Goal: Navigation & Orientation: Find specific page/section

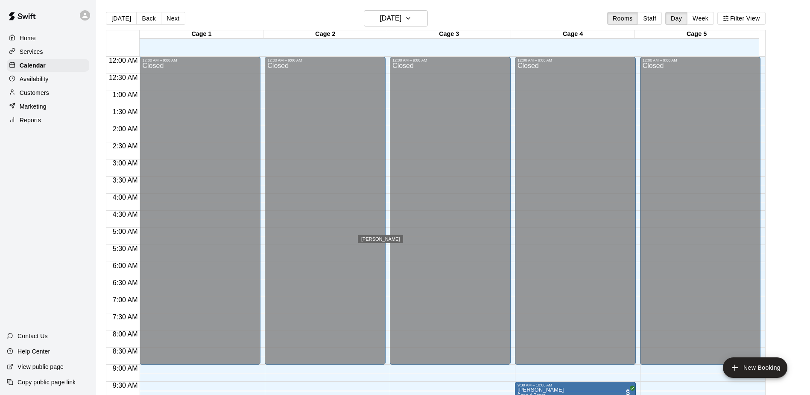
scroll to position [271, 0]
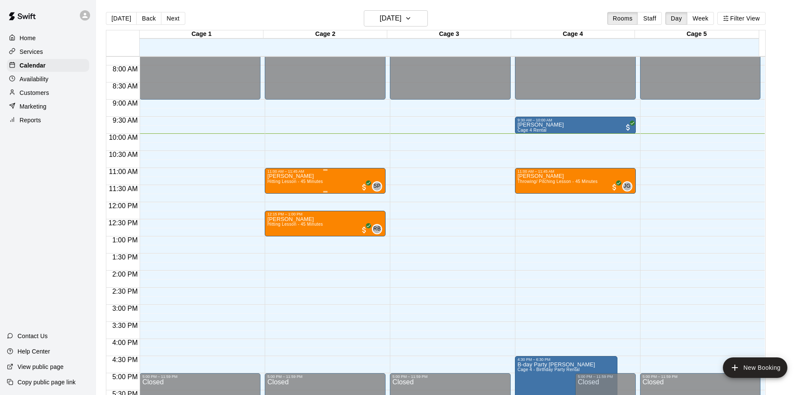
scroll to position [252, 0]
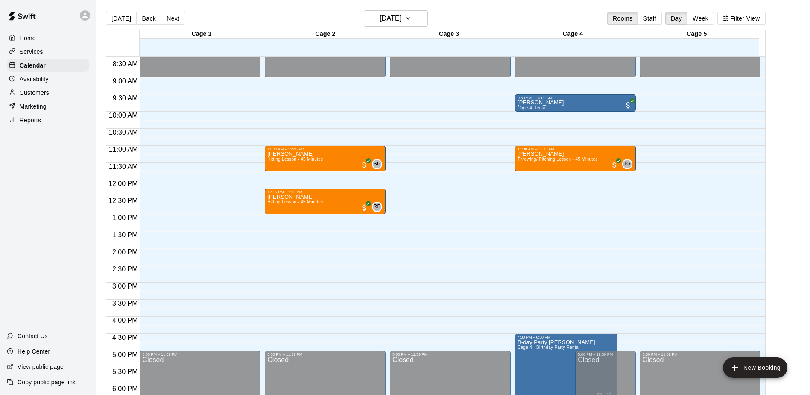
scroll to position [266, 0]
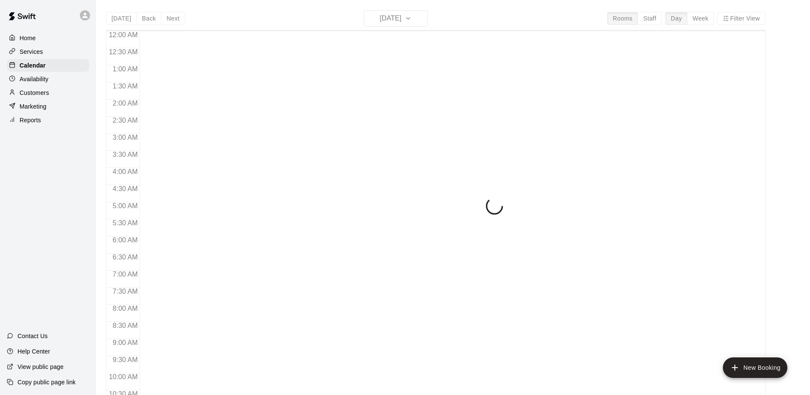
scroll to position [368, 0]
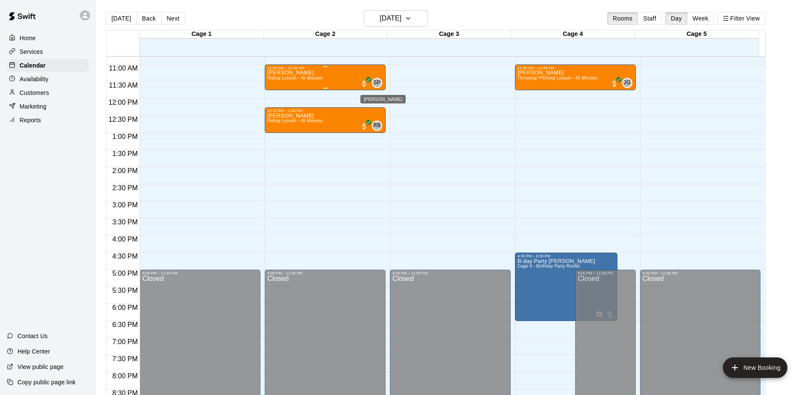
click at [374, 84] on span "SP" at bounding box center [377, 83] width 7 height 9
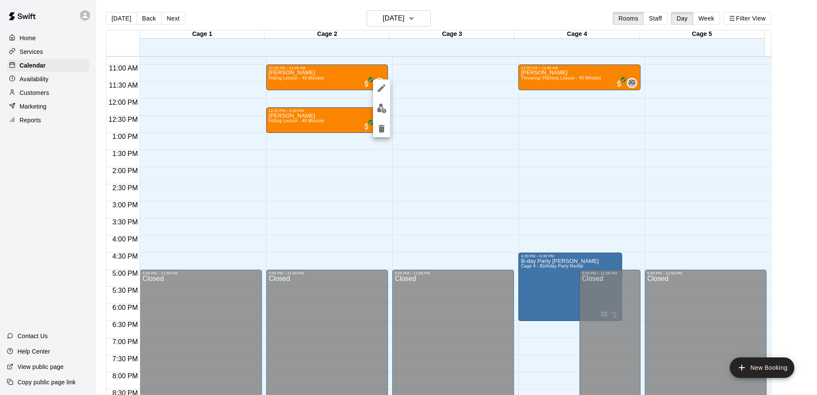
click at [409, 69] on div at bounding box center [408, 197] width 817 height 395
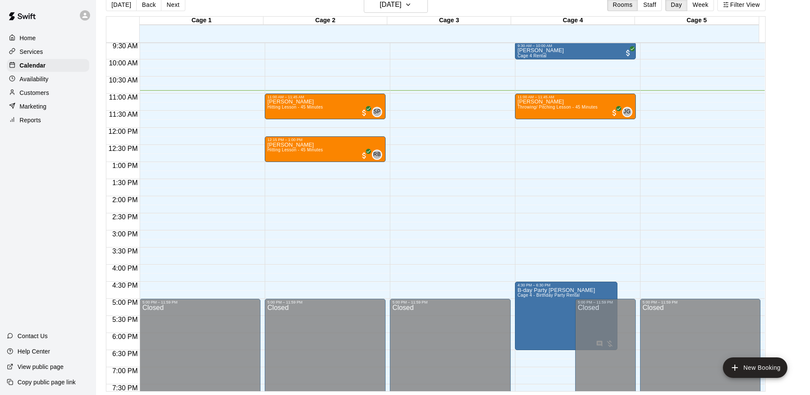
scroll to position [283, 0]
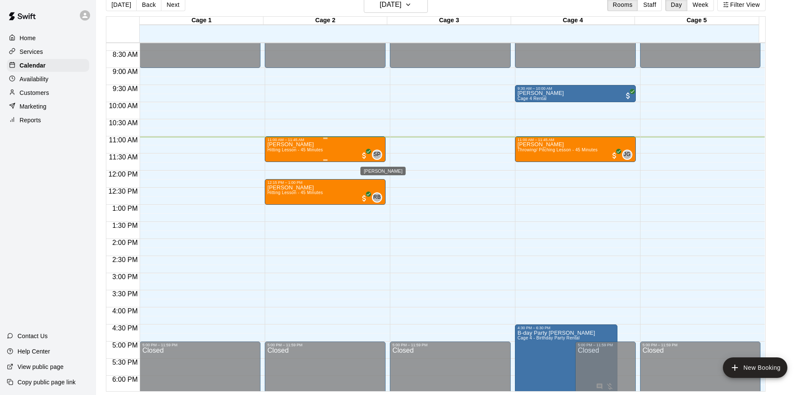
click at [376, 152] on span "SP" at bounding box center [377, 154] width 7 height 9
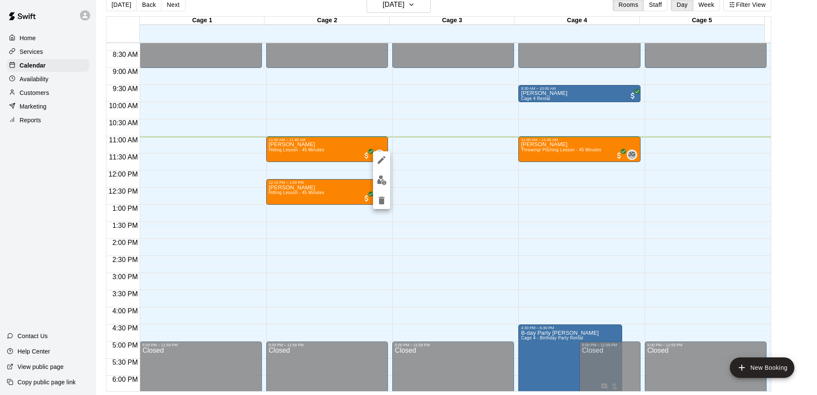
click at [310, 145] on div at bounding box center [408, 197] width 817 height 395
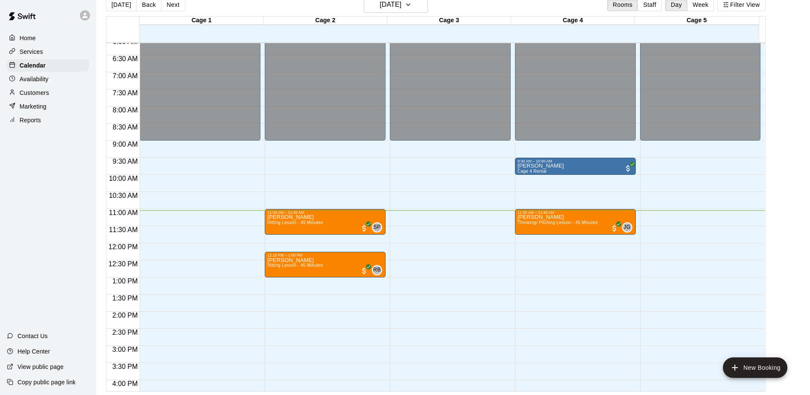
scroll to position [197, 0]
